Goal: Task Accomplishment & Management: Complete application form

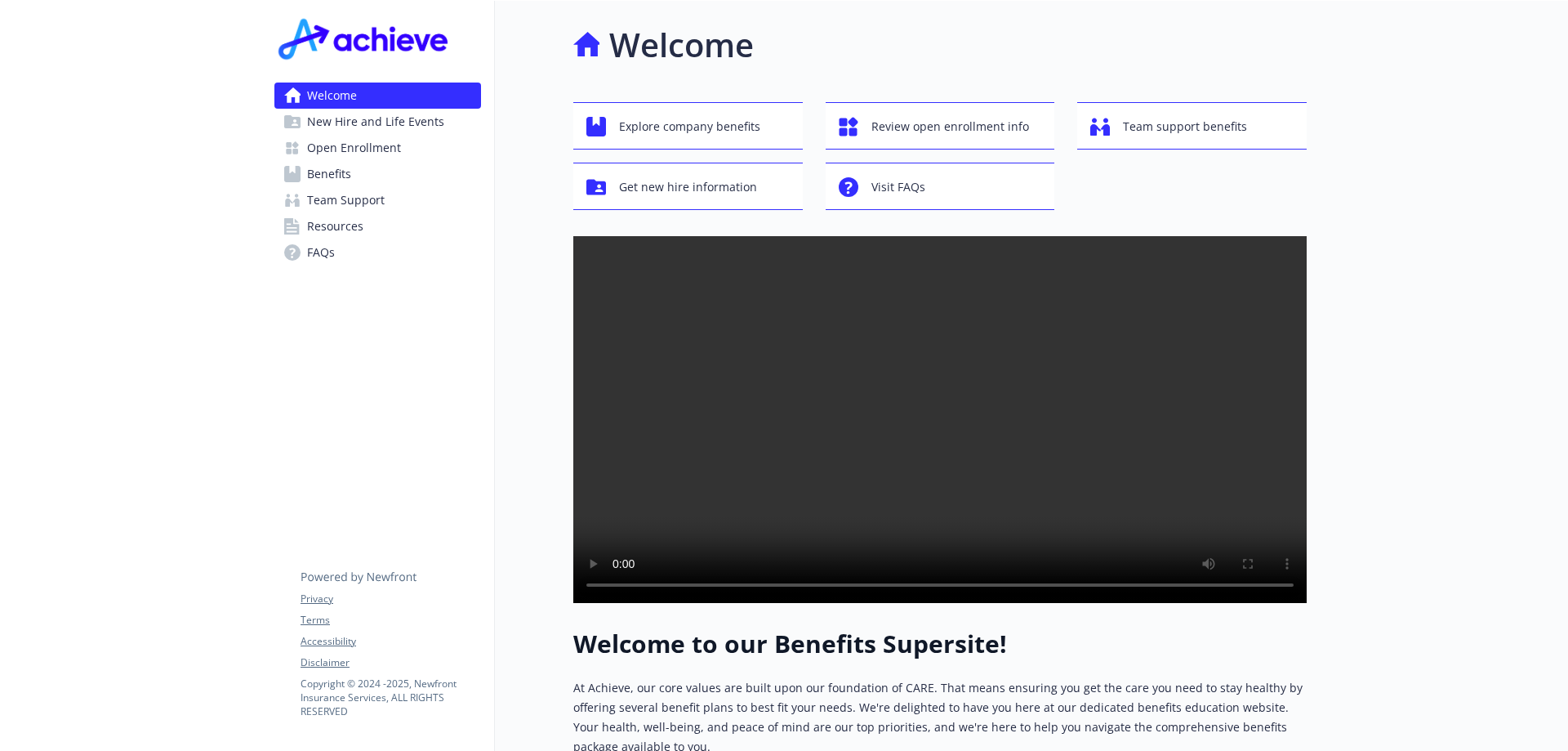
click at [396, 121] on span "New Hire and Life Events" at bounding box center [375, 121] width 137 height 26
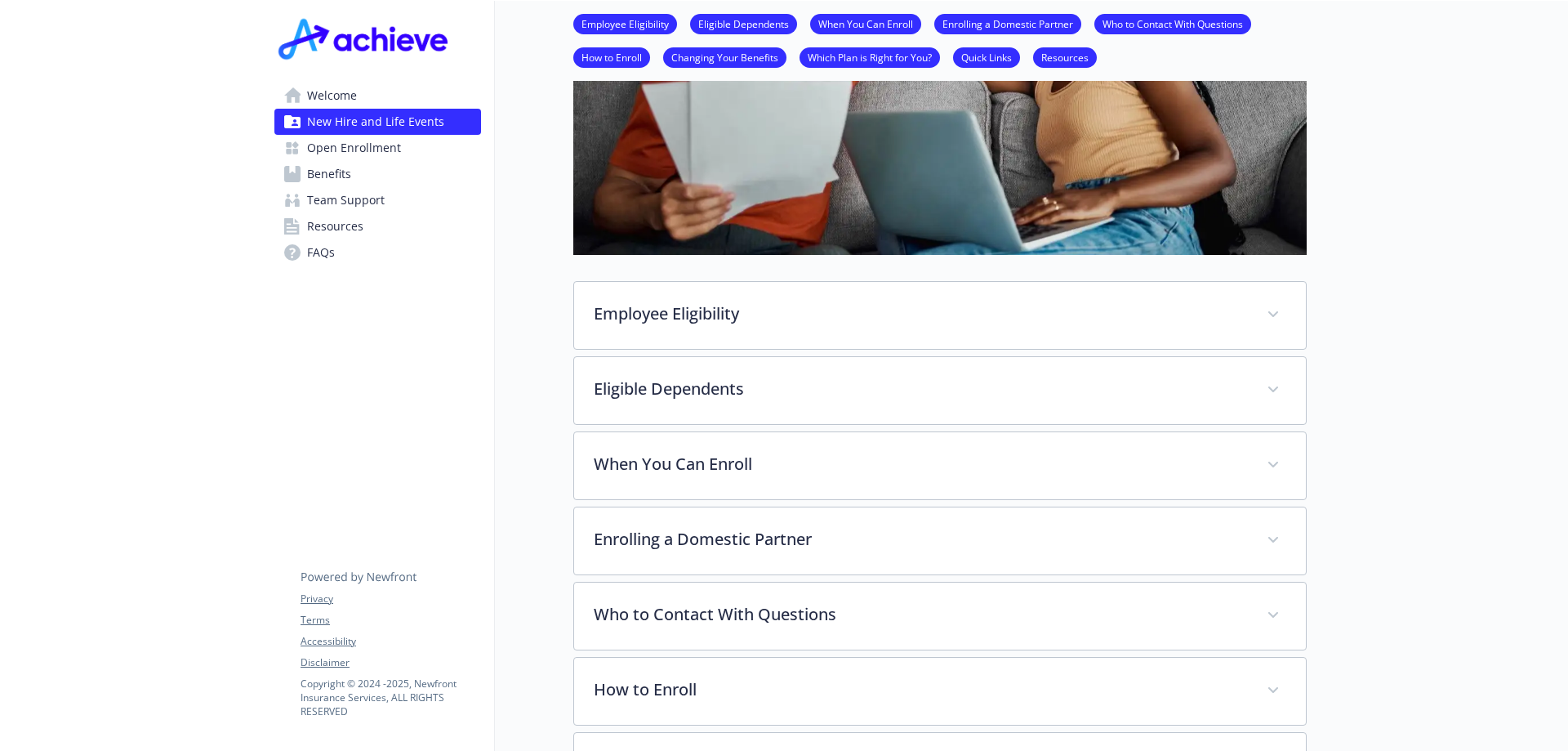
scroll to position [408, 0]
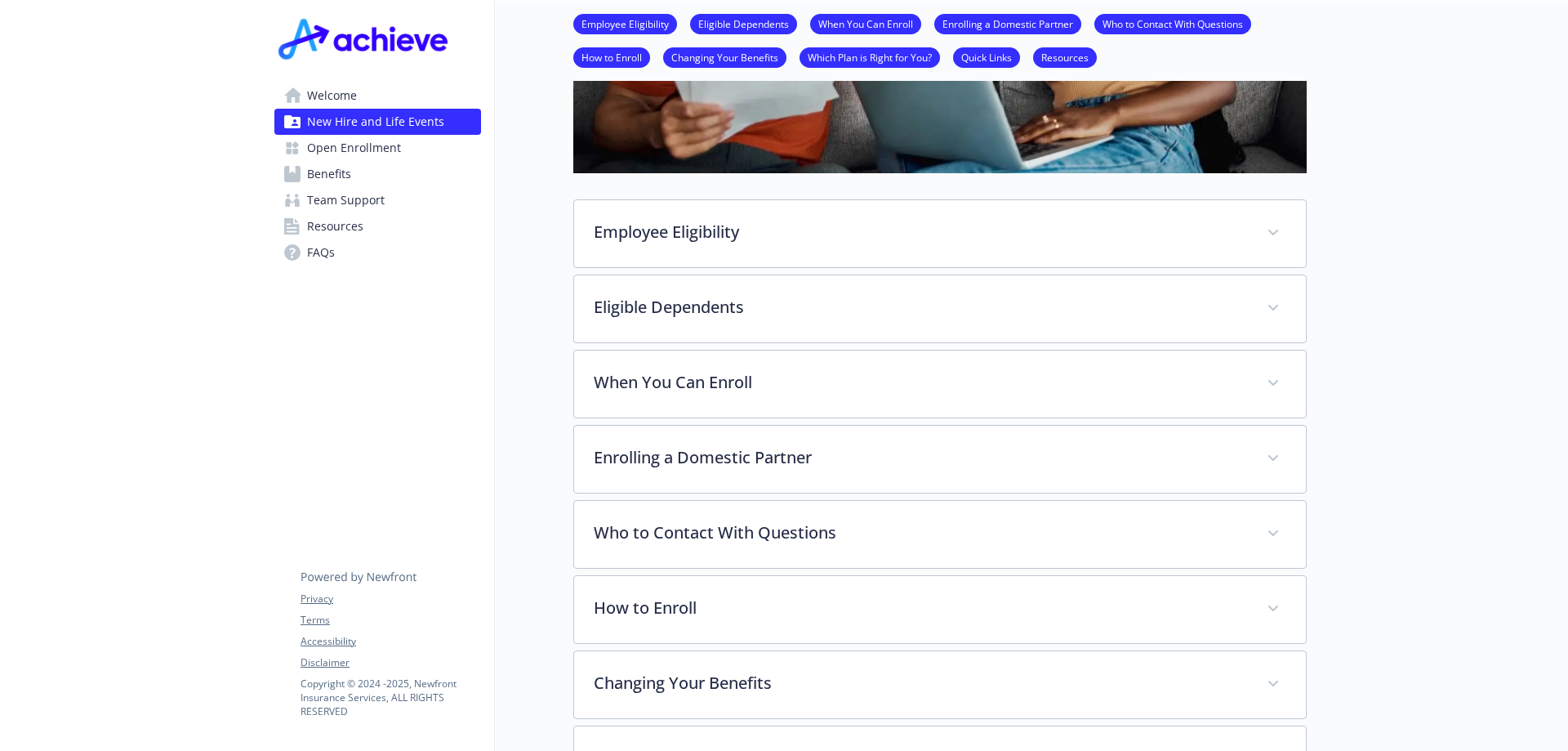
drag, startPoint x: 846, startPoint y: 7, endPoint x: 1481, endPoint y: 147, distance: 650.2
click at [1480, 149] on div at bounding box center [1437, 463] width 261 height 1742
